Goal: Find specific page/section: Find specific page/section

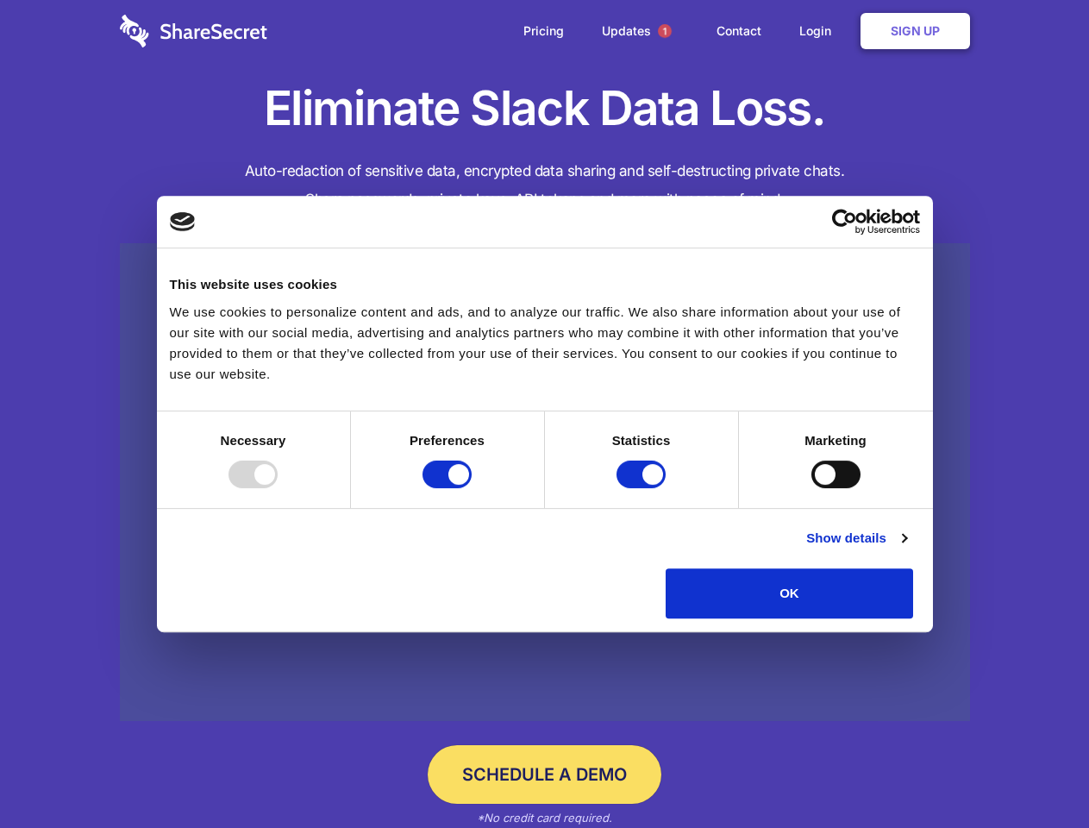
click at [278, 488] on div at bounding box center [252, 474] width 49 height 28
click at [472, 488] on input "Preferences" at bounding box center [446, 474] width 49 height 28
checkbox input "false"
click at [643, 488] on input "Statistics" at bounding box center [640, 474] width 49 height 28
checkbox input "false"
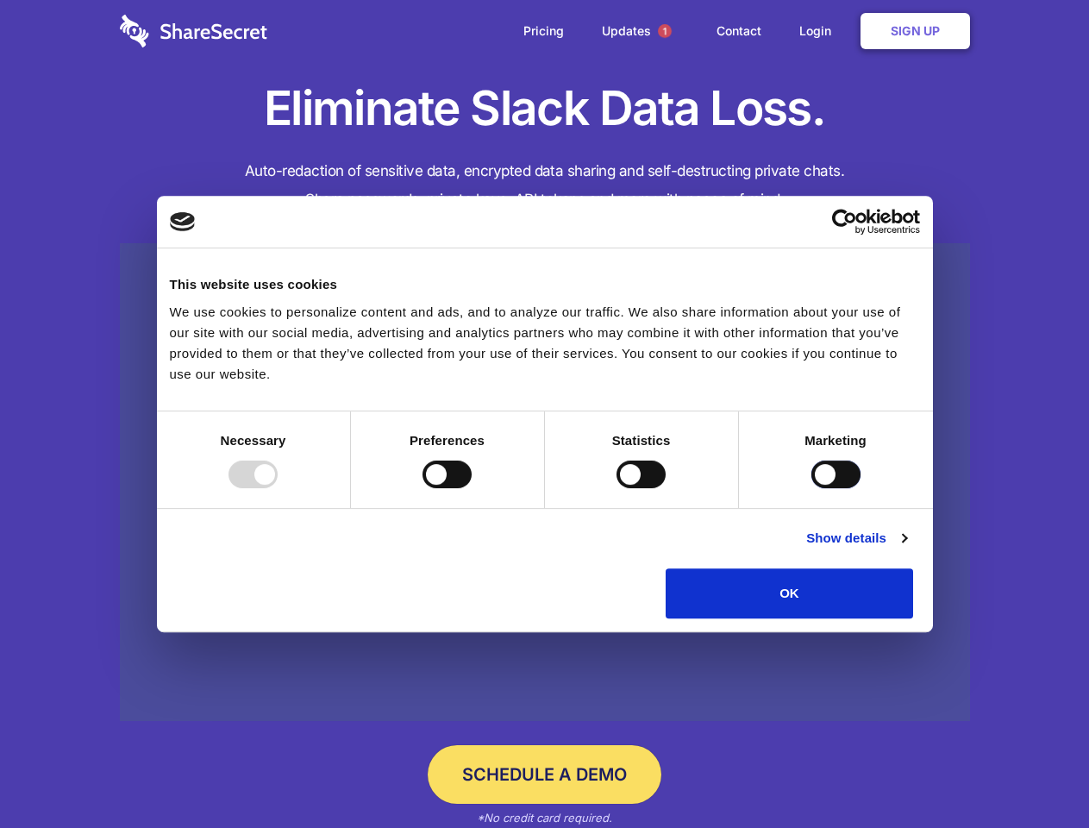
click at [811, 488] on input "Marketing" at bounding box center [835, 474] width 49 height 28
checkbox input "true"
click at [906, 548] on link "Show details" at bounding box center [856, 538] width 100 height 21
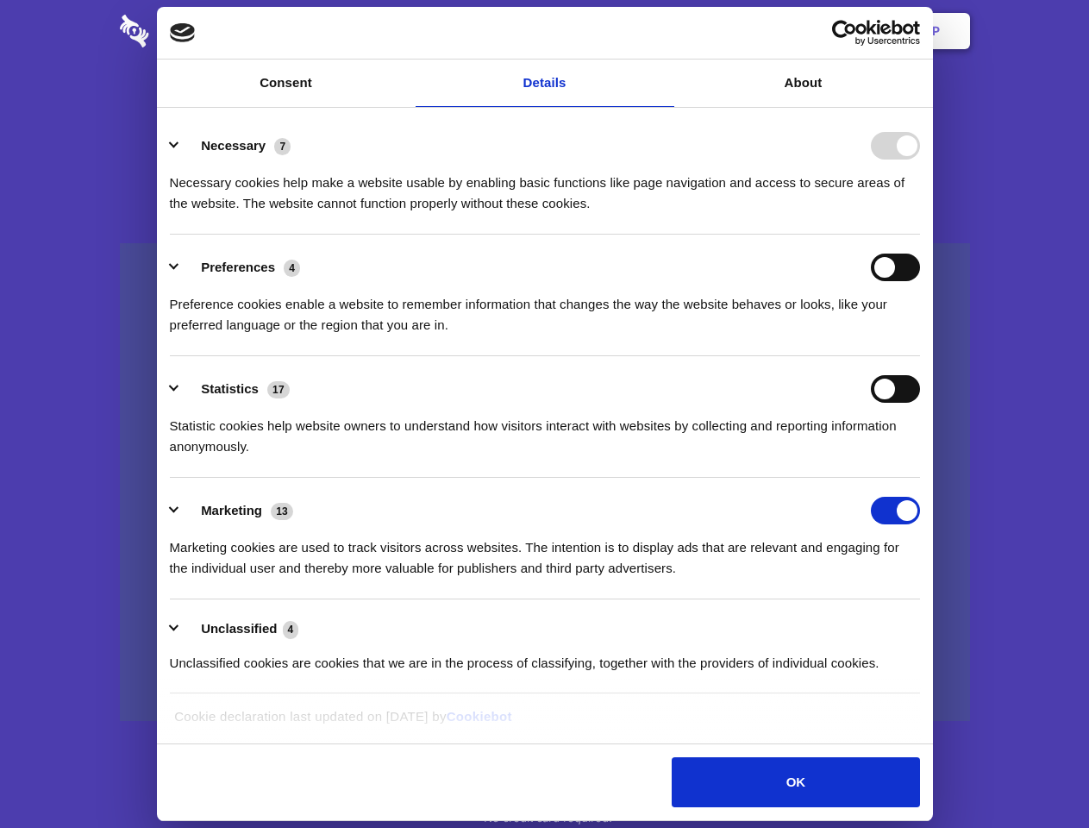
click at [928, 624] on ul "Necessary 7 Necessary cookies help make a website usable by enabling basic func…" at bounding box center [544, 403] width 766 height 581
click at [664, 31] on span "1" at bounding box center [665, 31] width 14 height 14
